Goal: Information Seeking & Learning: Obtain resource

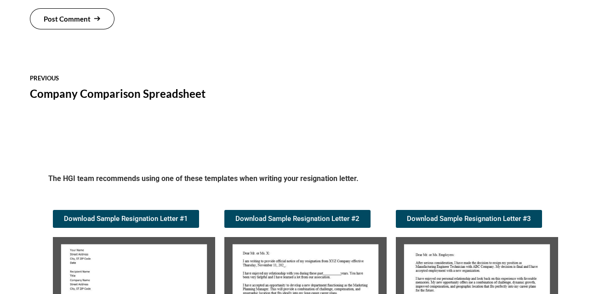
scroll to position [930, 0]
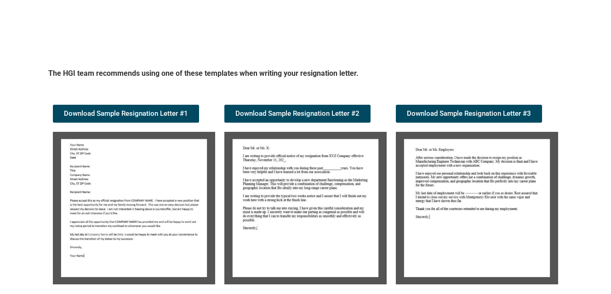
click at [136, 190] on img at bounding box center [134, 208] width 162 height 153
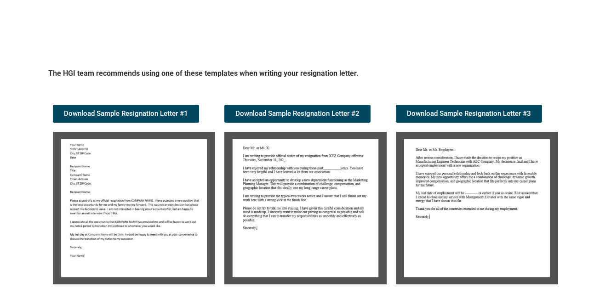
click at [136, 190] on img at bounding box center [134, 208] width 162 height 153
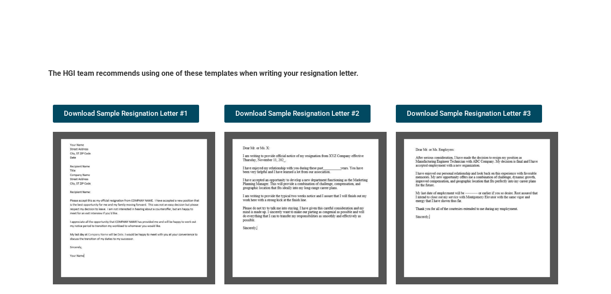
click at [136, 190] on img at bounding box center [134, 208] width 162 height 153
